Goal: Navigation & Orientation: Understand site structure

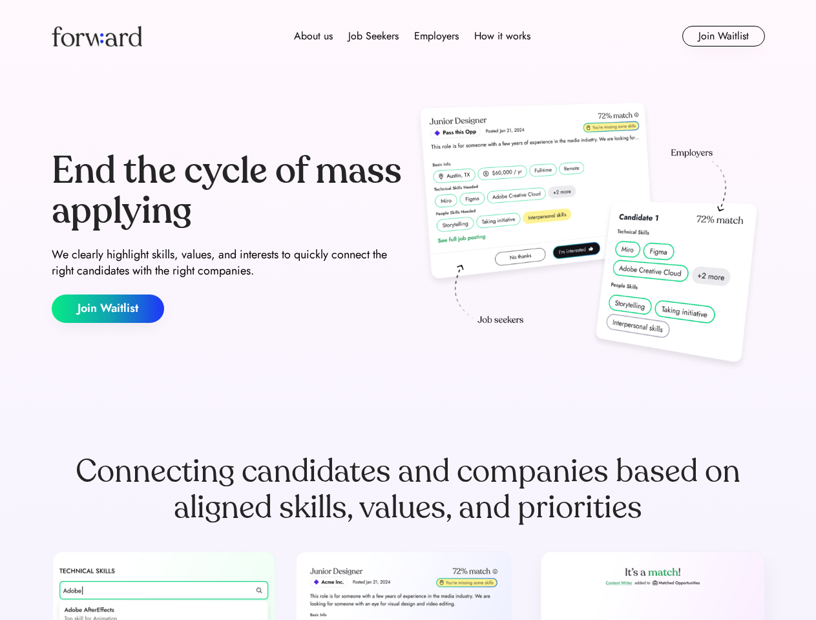
click at [407, 310] on div "End the cycle of mass applying We clearly highlight skills, values, and interes…" at bounding box center [408, 237] width 713 height 278
click at [408, 36] on div "About us Job Seekers Employers How it works" at bounding box center [412, 35] width 509 height 15
click at [97, 36] on img at bounding box center [97, 36] width 90 height 21
click at [412, 36] on div "About us Job Seekers Employers How it works" at bounding box center [412, 35] width 509 height 15
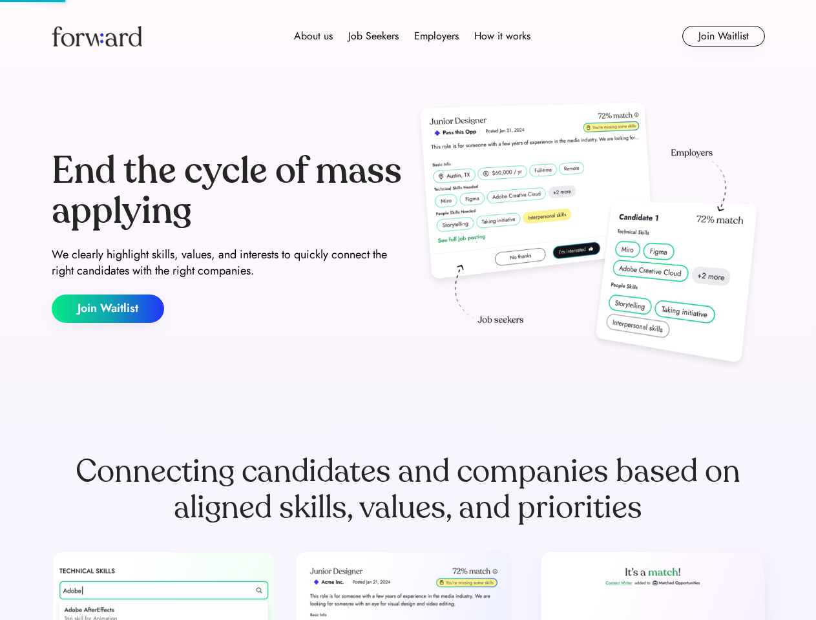
click at [313, 36] on div "About us" at bounding box center [313, 35] width 39 height 15
click at [373, 36] on div "Job Seekers" at bounding box center [373, 35] width 50 height 15
click at [436, 36] on div "Employers" at bounding box center [436, 35] width 45 height 15
click at [501, 36] on div "How it works" at bounding box center [502, 35] width 56 height 15
click at [723, 36] on button "Join Waitlist" at bounding box center [723, 36] width 83 height 21
